Goal: Find contact information: Find contact information

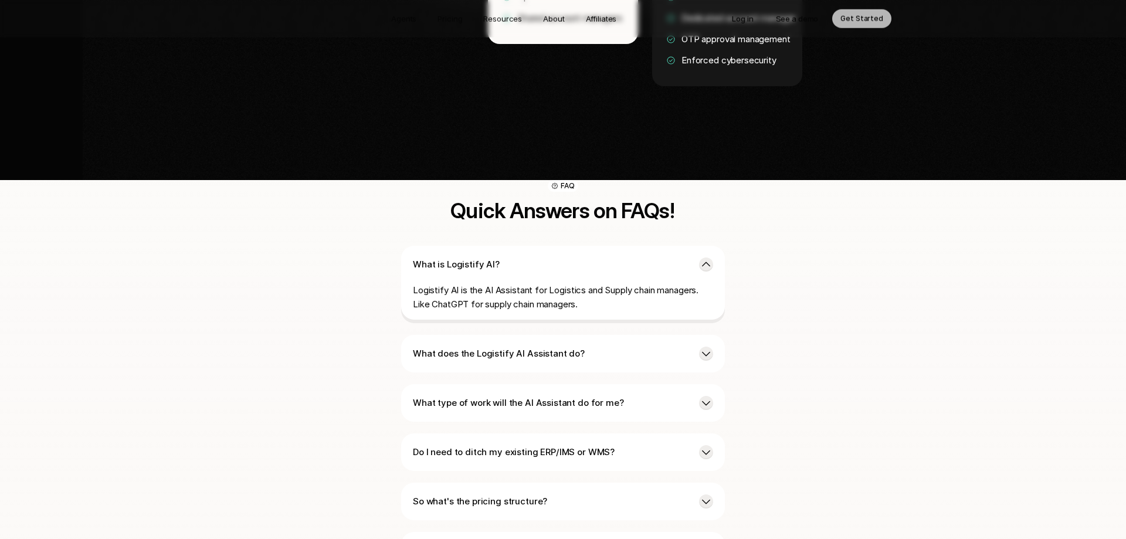
scroll to position [2752, 0]
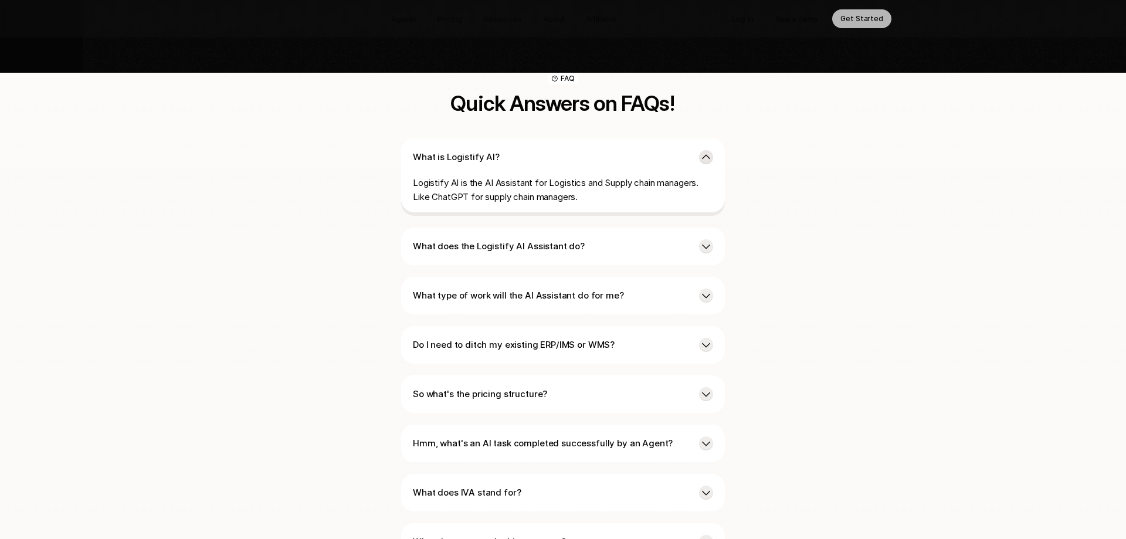
click at [705, 151] on icon at bounding box center [706, 157] width 12 height 12
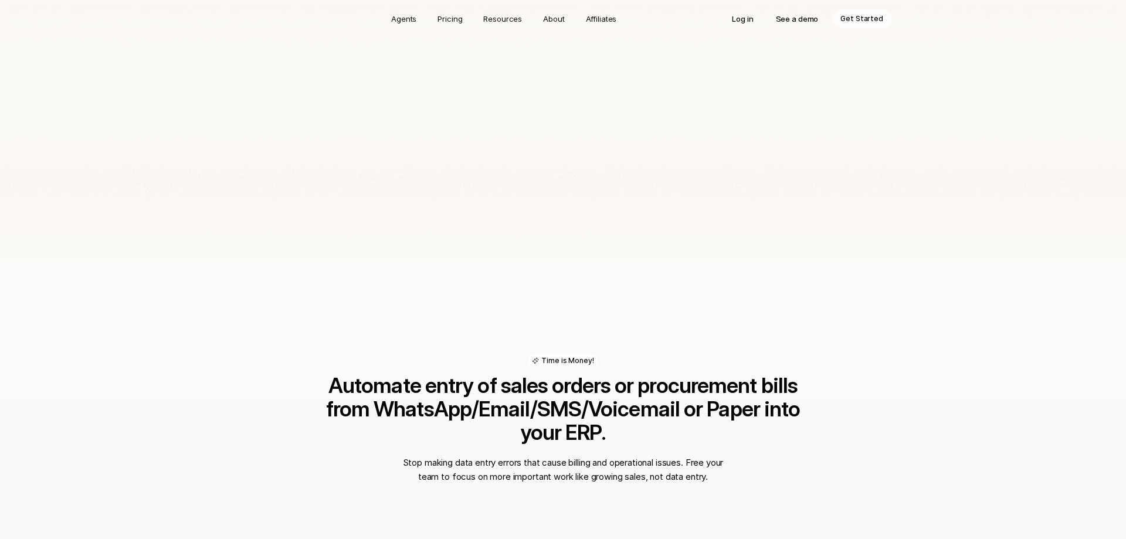
scroll to position [0, 0]
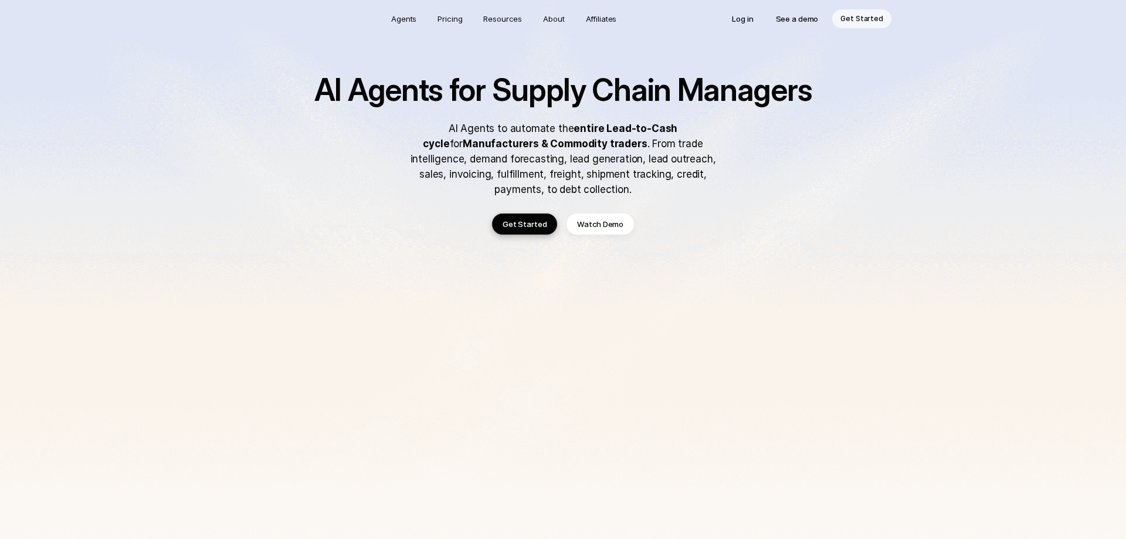
click at [621, 228] on p "Watch Demo" at bounding box center [600, 224] width 46 height 12
click at [504, 16] on p "Resources" at bounding box center [502, 19] width 39 height 12
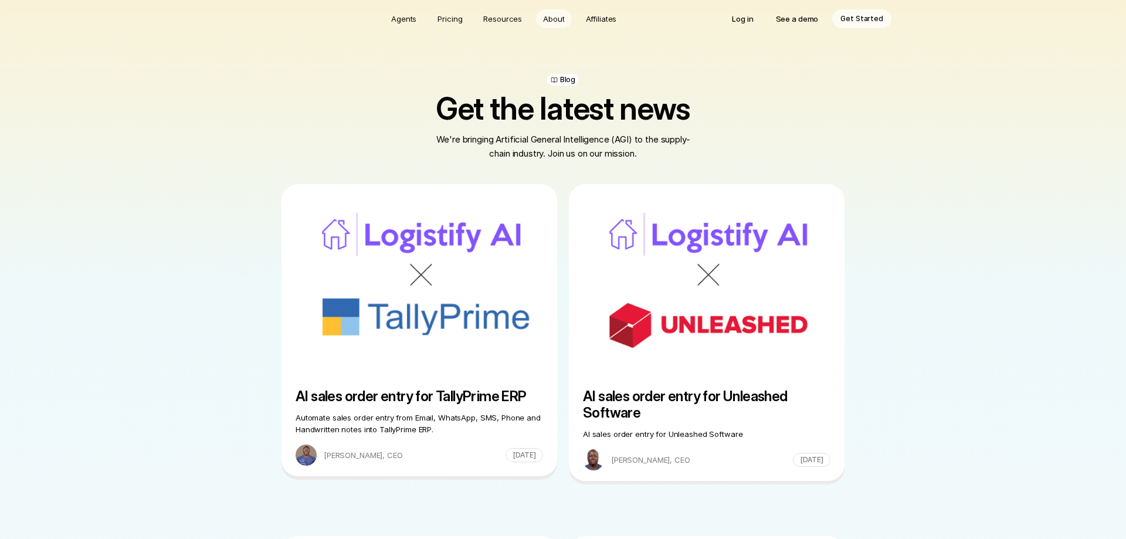
click at [560, 17] on p "About" at bounding box center [553, 19] width 21 height 12
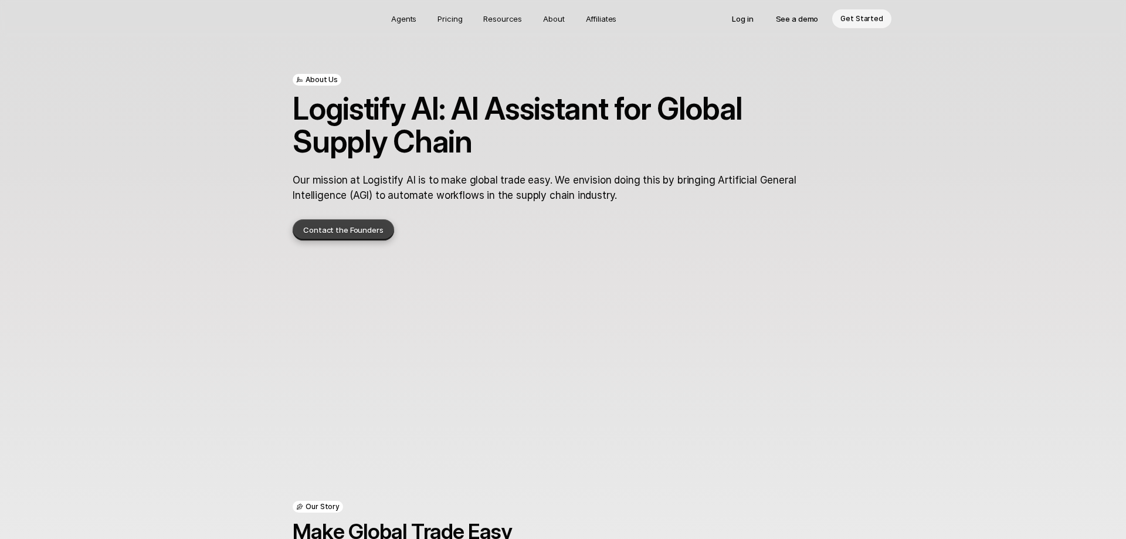
click at [326, 228] on p "Contact the Founders" at bounding box center [343, 230] width 80 height 12
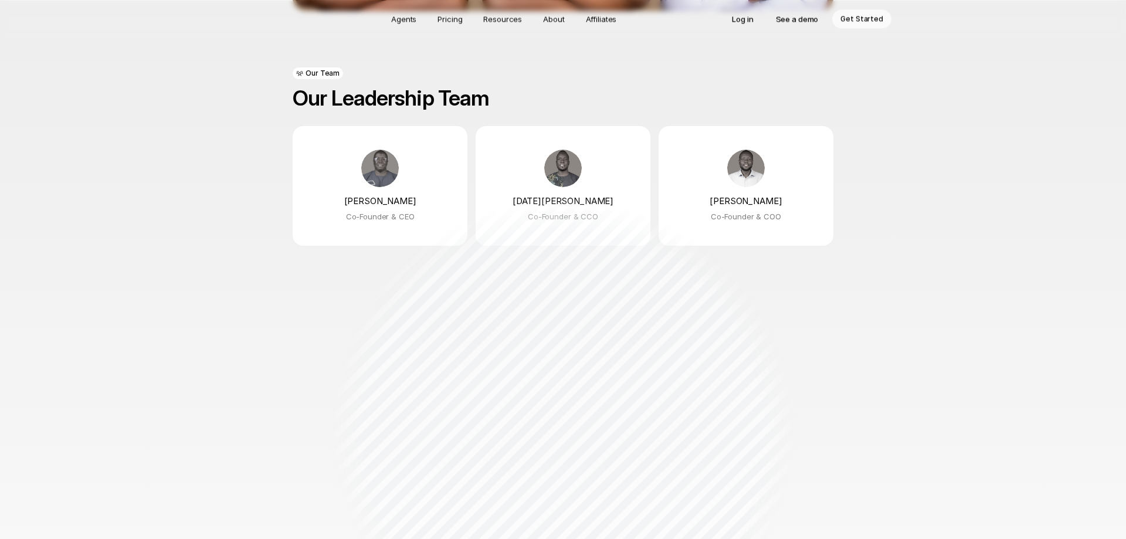
scroll to position [898, 0]
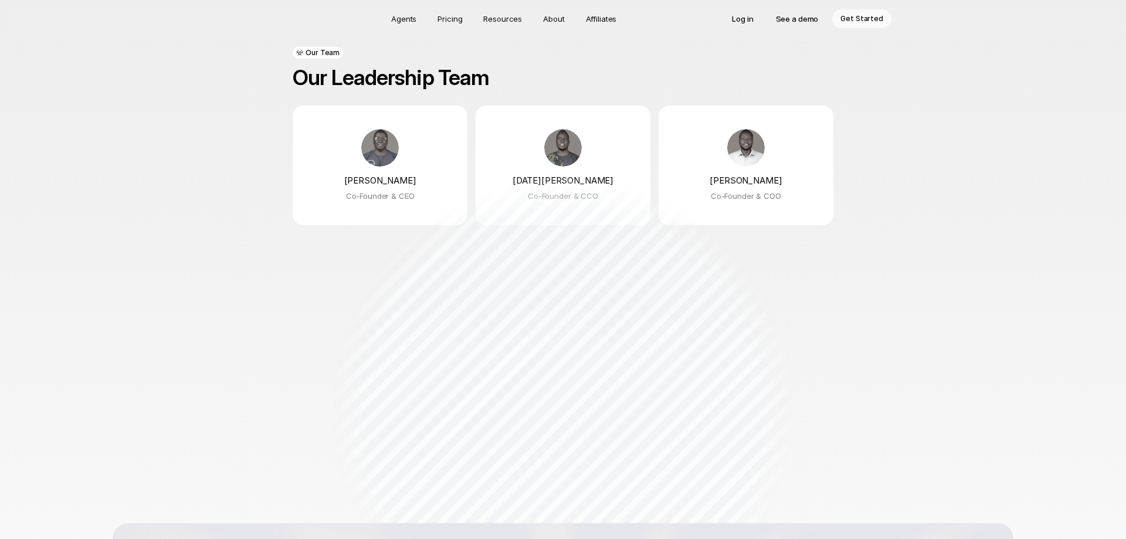
click at [802, 382] on div at bounding box center [563, 410] width 676 height 228
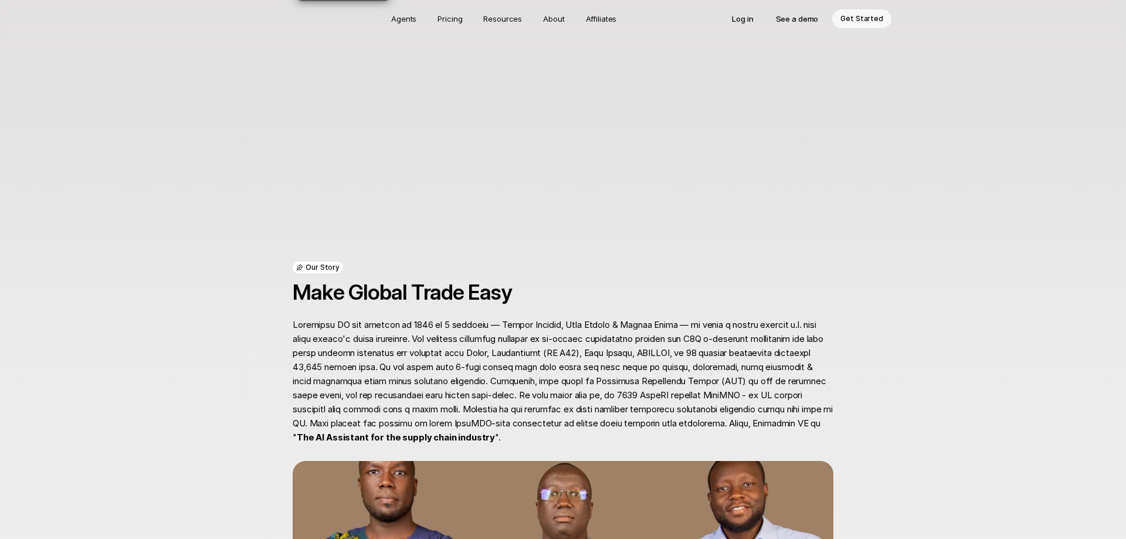
scroll to position [0, 0]
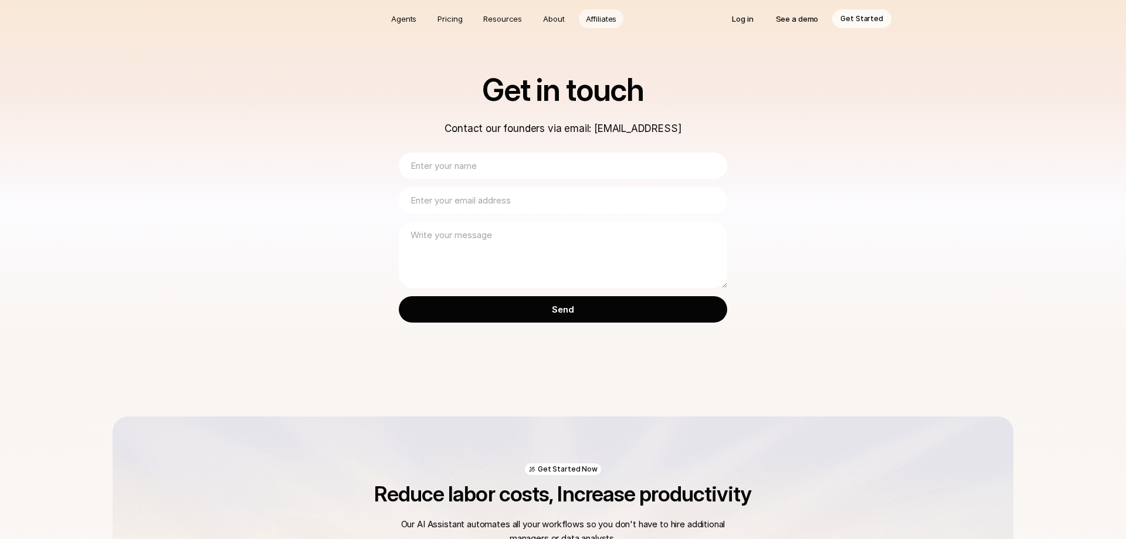
click at [589, 16] on p "Affiliates" at bounding box center [601, 19] width 31 height 12
